Goal: Task Accomplishment & Management: Manage account settings

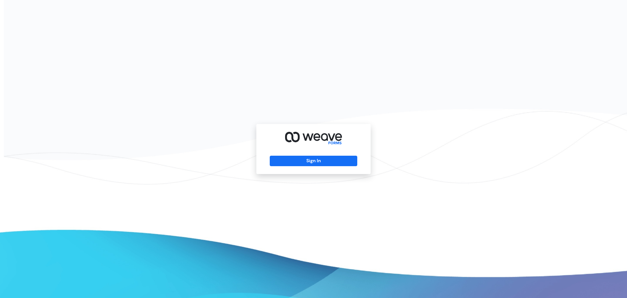
drag, startPoint x: 248, startPoint y: 93, endPoint x: 254, endPoint y: 126, distance: 33.1
click at [249, 94] on div "Sign In" at bounding box center [313, 149] width 627 height 298
click at [289, 163] on button "Sign In" at bounding box center [313, 161] width 87 height 10
